Goal: Task Accomplishment & Management: Use online tool/utility

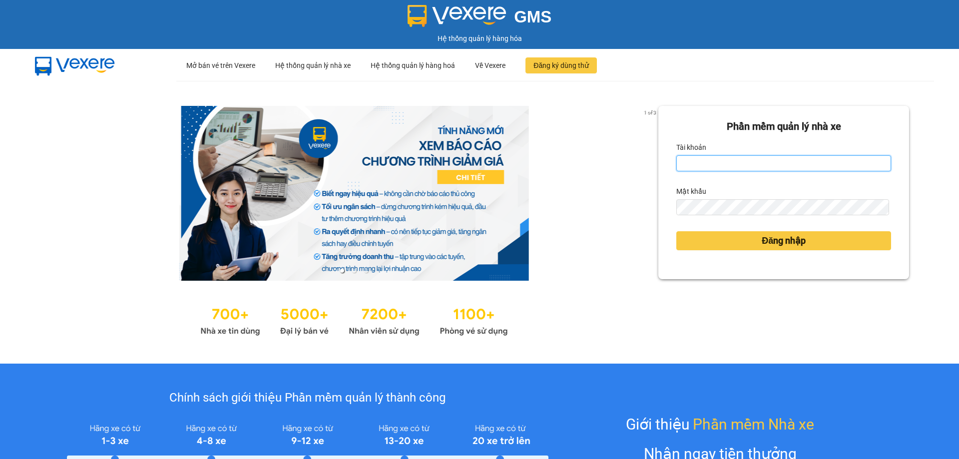
click at [709, 163] on input "Tài khoản" at bounding box center [784, 163] width 215 height 16
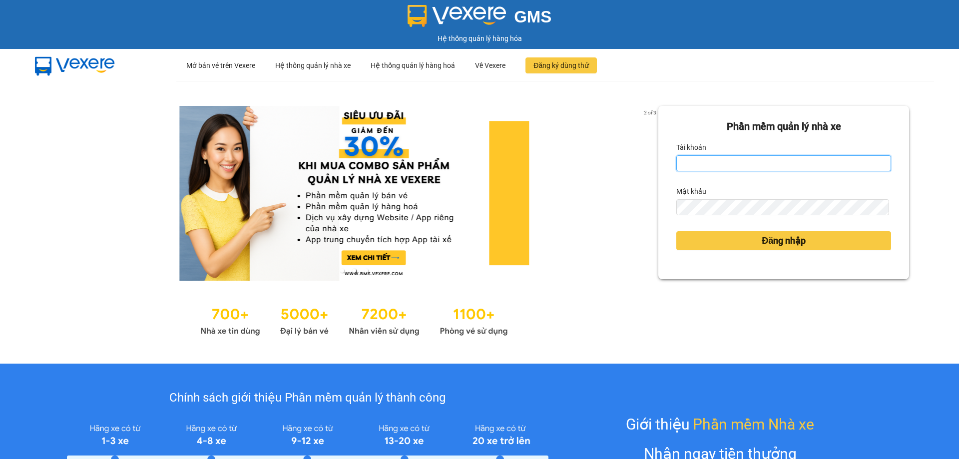
type input "hoangdinhlieu.apq"
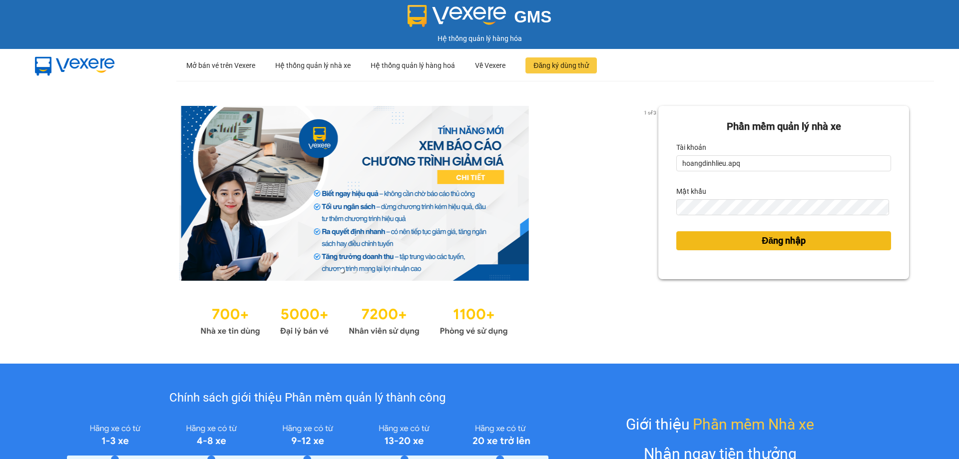
click at [799, 246] on span "Đăng nhập" at bounding box center [784, 241] width 44 height 14
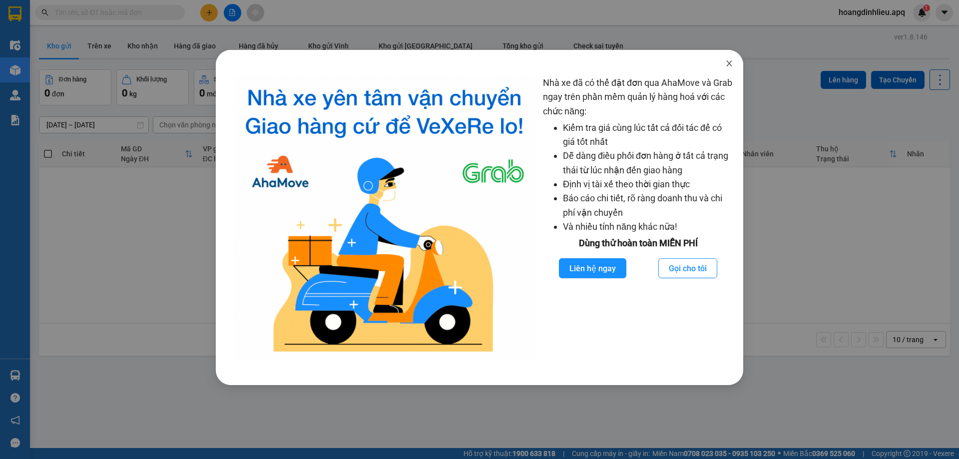
click at [728, 64] on icon "close" at bounding box center [730, 63] width 8 height 8
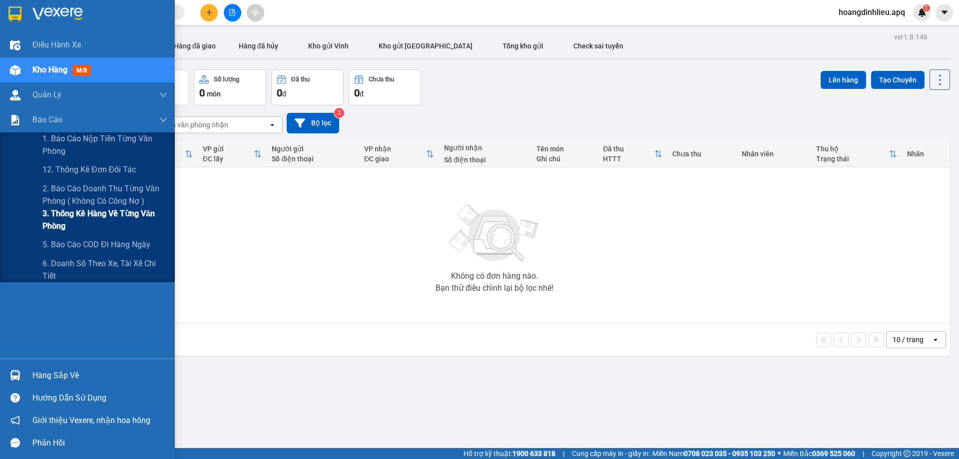
click at [71, 221] on span "3. Thống kê hàng về từng văn phòng" at bounding box center [104, 219] width 125 height 25
